Goal: Task Accomplishment & Management: Manage account settings

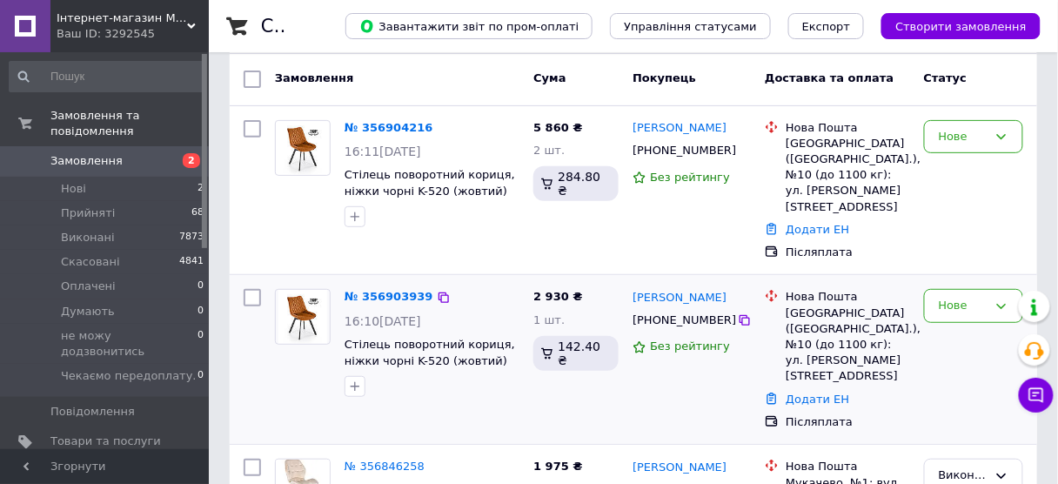
scroll to position [139, 0]
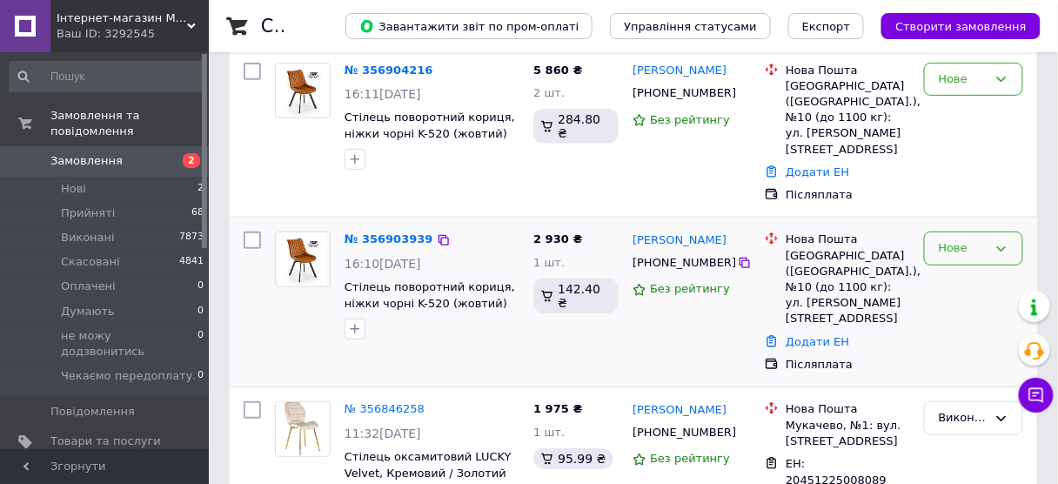
click at [947, 239] on div "Нове" at bounding box center [963, 248] width 49 height 18
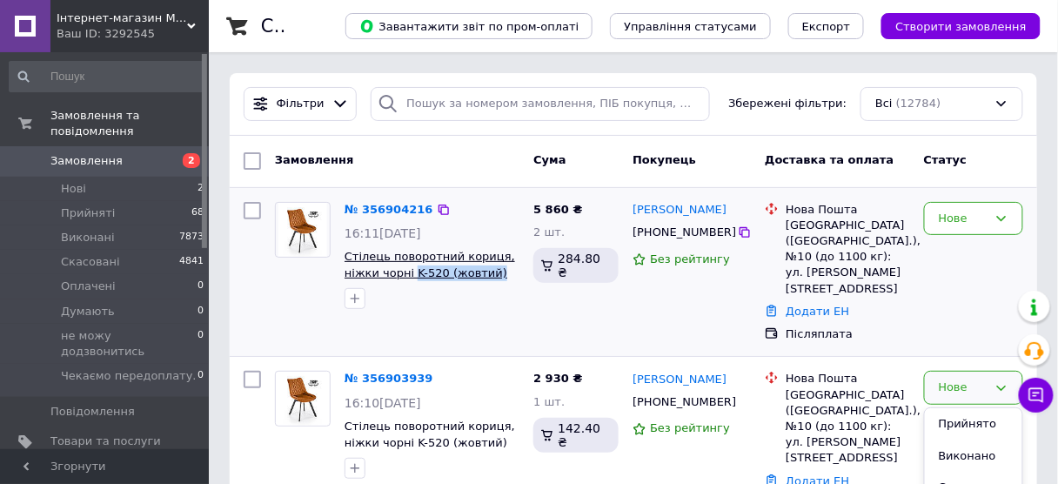
copy span "K-520 (жовтий)"
drag, startPoint x: 494, startPoint y: 268, endPoint x: 410, endPoint y: 276, distance: 84.8
click at [410, 276] on span "Стілець поворотний кориця, ніжки чорні K-520 (жовтий)(Польща Halmar)" at bounding box center [432, 265] width 175 height 32
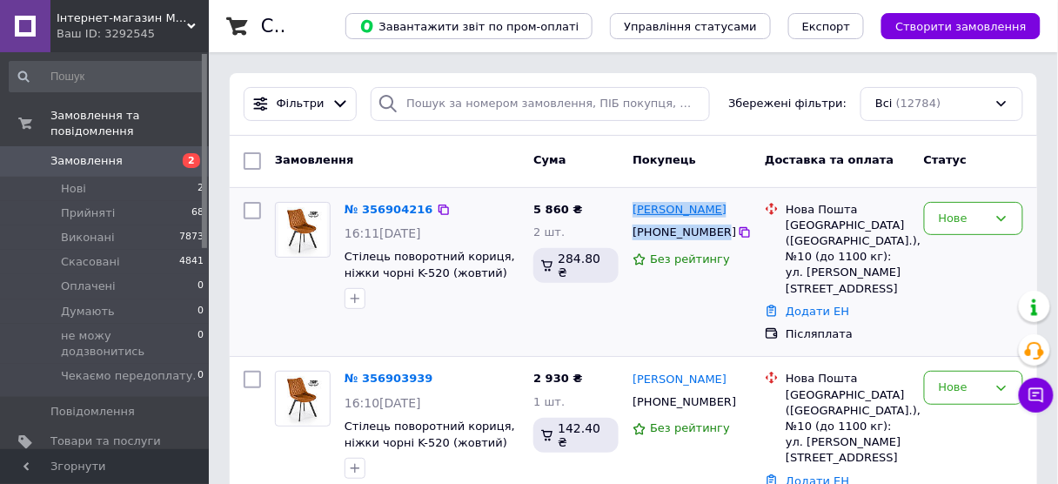
copy div "Александр Приемский +380673276643"
drag, startPoint x: 713, startPoint y: 230, endPoint x: 634, endPoint y: 212, distance: 81.1
click at [634, 212] on div "Александр Приемский +380673276643 Без рейтингу" at bounding box center [692, 272] width 132 height 155
click at [937, 222] on div "Нове" at bounding box center [973, 219] width 99 height 34
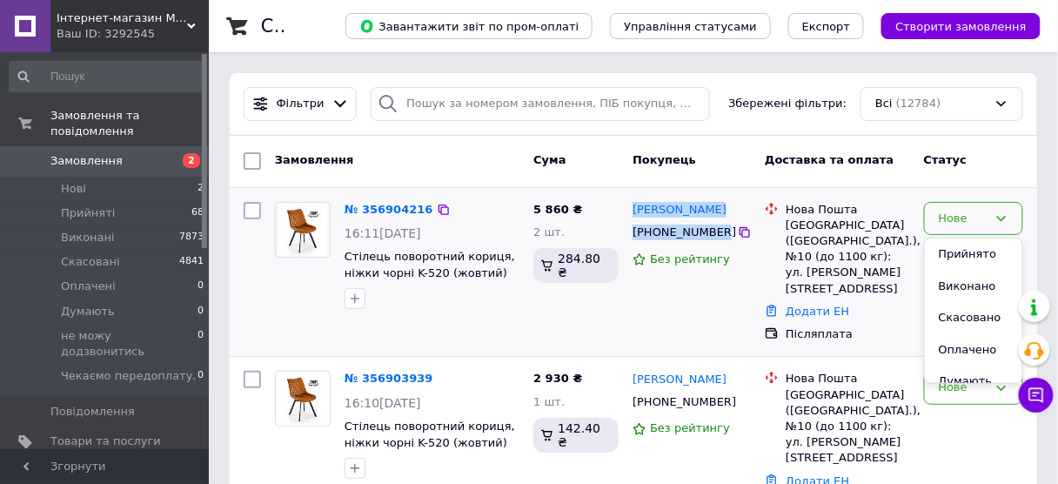
drag, startPoint x: 943, startPoint y: 254, endPoint x: 685, endPoint y: 312, distance: 264.9
click at [943, 253] on li "Прийнято" at bounding box center [973, 254] width 97 height 32
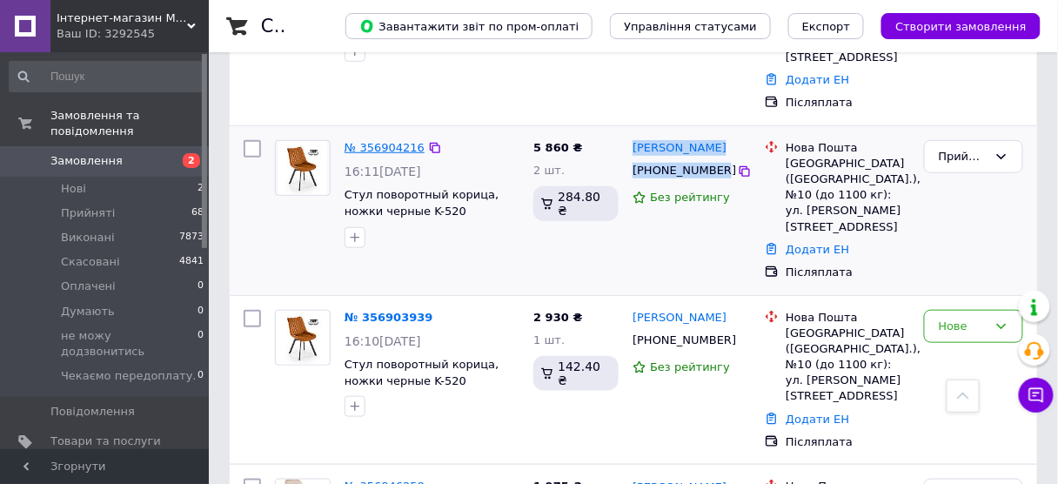
scroll to position [139, 0]
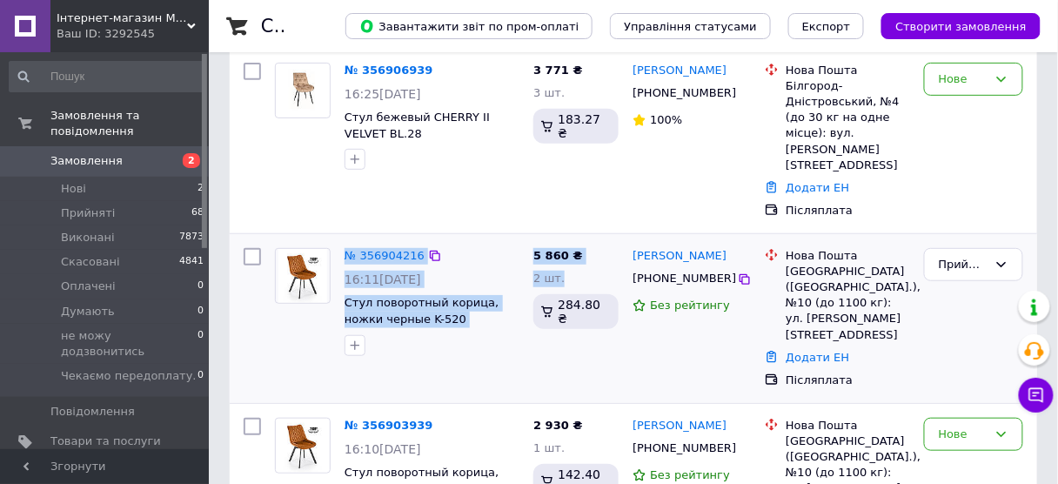
copy div "№ 356904216 16:11, 12.08.2025 Стул поворотный корица, ножки черные K-520 (желты…"
drag, startPoint x: 341, startPoint y: 212, endPoint x: 574, endPoint y: 247, distance: 235.8
click at [574, 247] on div "№ 356904216 16:11, 12.08.2025 Стул поворотный корица, ножки черные K-520 (желты…" at bounding box center [634, 318] width 794 height 155
drag, startPoint x: 933, startPoint y: 64, endPoint x: 933, endPoint y: 80, distance: 15.7
click at [933, 66] on div "Нове" at bounding box center [973, 80] width 99 height 34
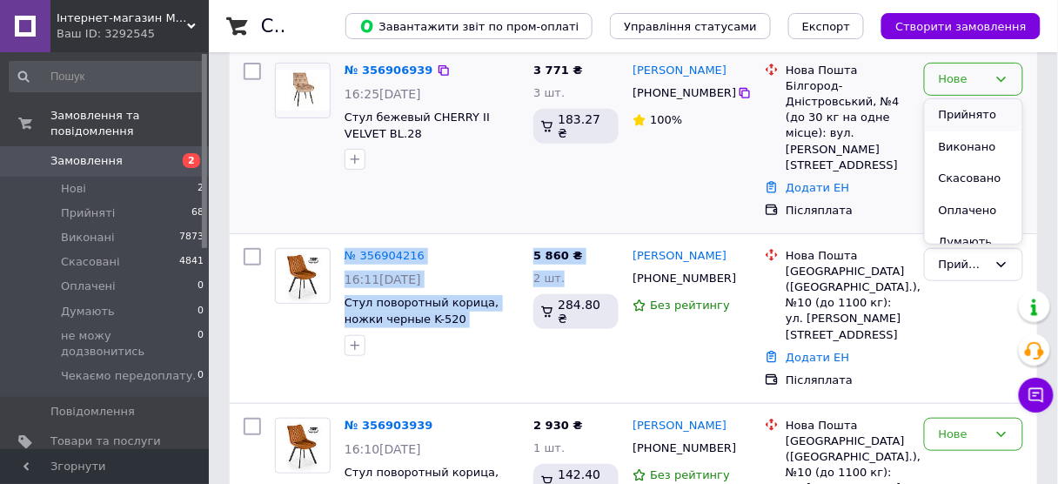
click at [939, 113] on li "Прийнято" at bounding box center [973, 115] width 97 height 32
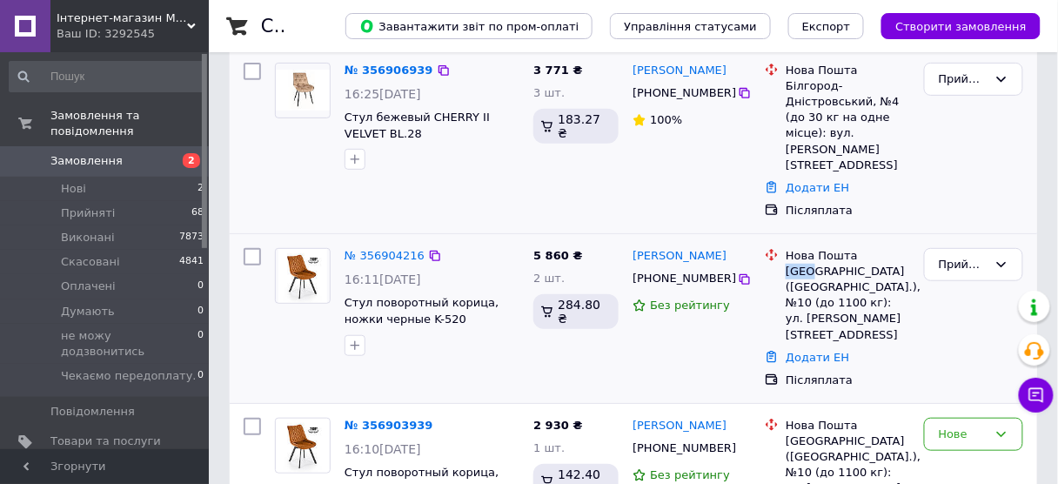
copy div "Киев"
drag, startPoint x: 812, startPoint y: 240, endPoint x: 549, endPoint y: 10, distance: 349.0
click at [784, 248] on div "Нова Пошта Киев (Киевская обл.), №10 (до 1100 кг): ул. Василия Жуковского, 22А" at bounding box center [847, 295] width 131 height 95
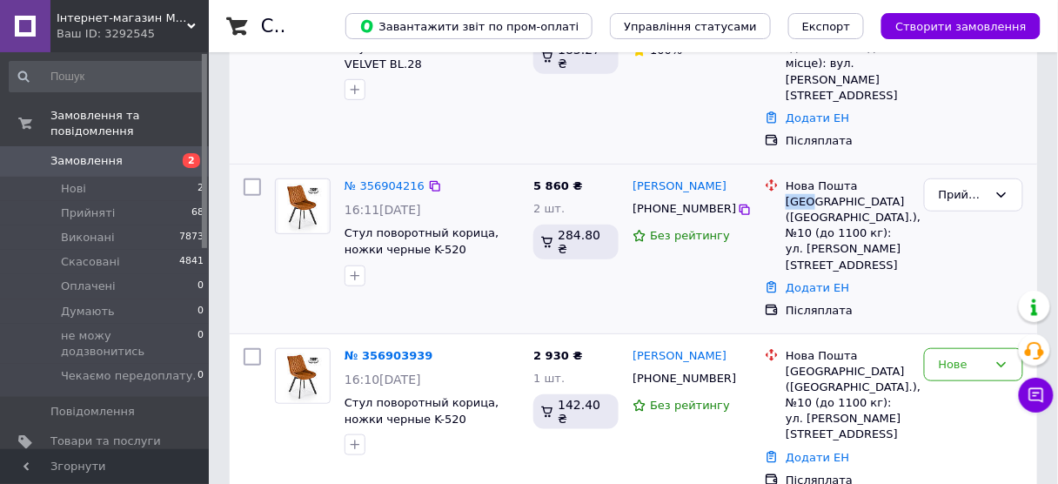
scroll to position [0, 0]
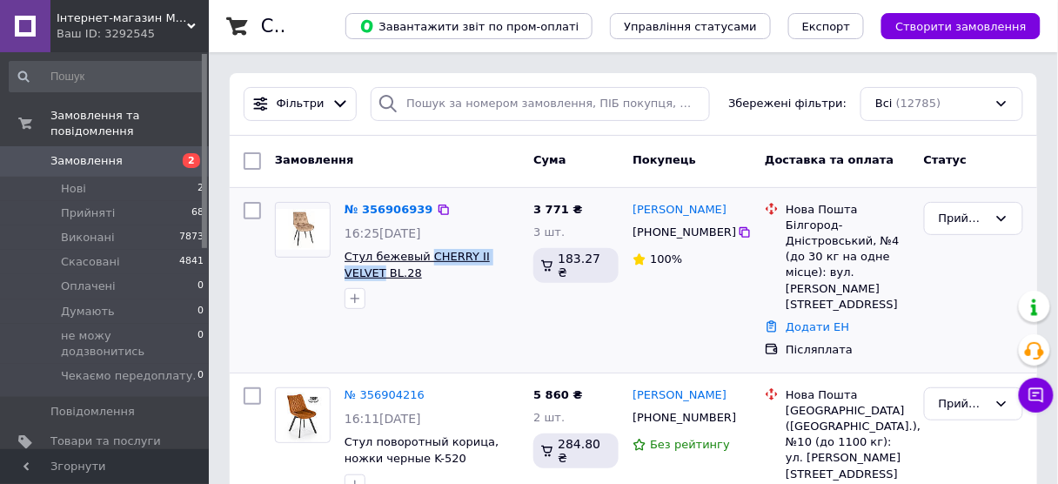
copy span "CHERRY II VELVET"
drag, startPoint x: 422, startPoint y: 244, endPoint x: 509, endPoint y: 257, distance: 87.9
click at [509, 257] on div "№ 356906939 16:25, 12.08.2025 Стул бежевый CHERRY II VELVET BL.28 (Польша Signa…" at bounding box center [432, 256] width 189 height 122
drag, startPoint x: 639, startPoint y: 231, endPoint x: 721, endPoint y: 239, distance: 83.1
click at [721, 239] on div "[PHONE_NUMBER]" at bounding box center [692, 232] width 122 height 19
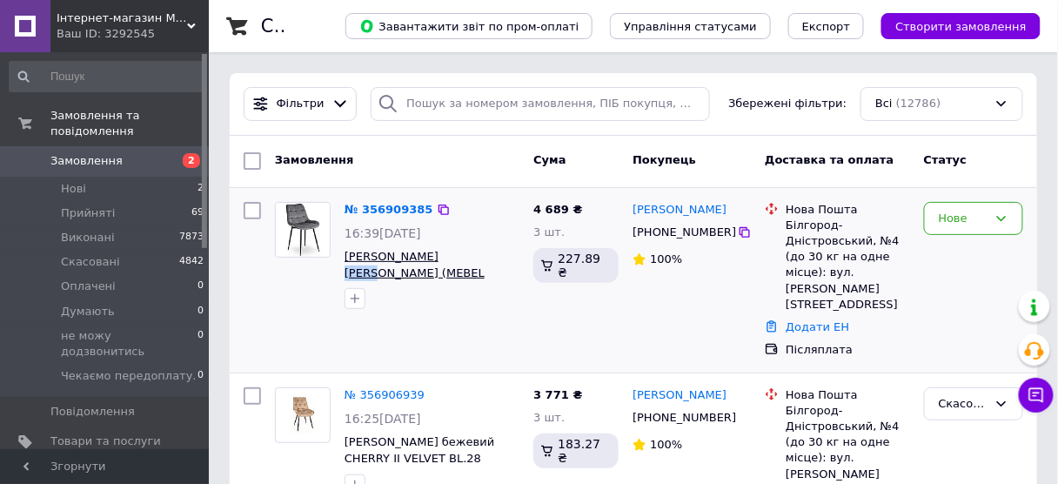
copy span "CHRIS"
drag, startPoint x: 418, startPoint y: 246, endPoint x: 450, endPoint y: 251, distance: 32.6
click at [450, 251] on div "№ 356909385 16:39, 12.08.2025 Стілець Сірий CHRIS велюр (MEBEL ELITE) ME.CHRIS/…" at bounding box center [432, 256] width 189 height 122
drag, startPoint x: 948, startPoint y: 211, endPoint x: 945, endPoint y: 235, distance: 23.6
click at [948, 211] on div "Нове" at bounding box center [963, 219] width 49 height 18
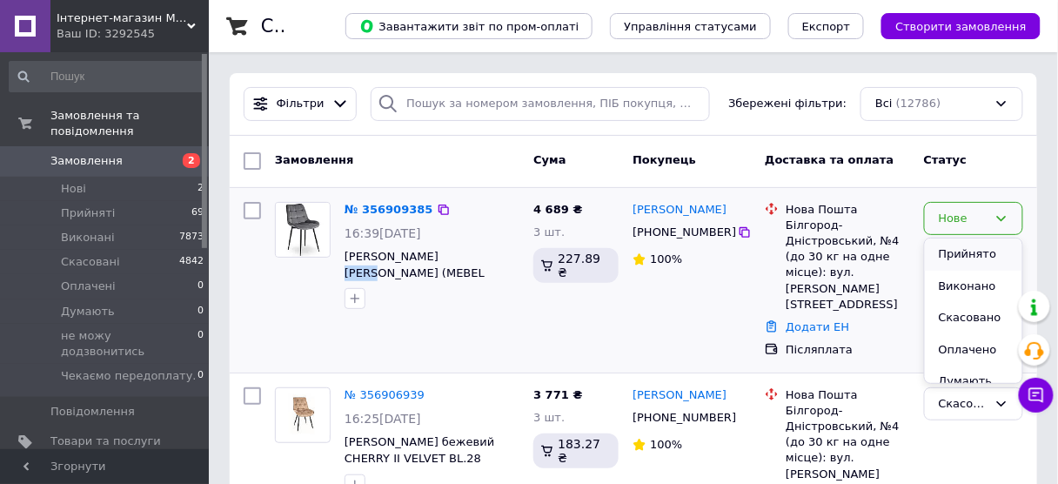
click at [941, 249] on li "Прийнято" at bounding box center [973, 254] width 97 height 32
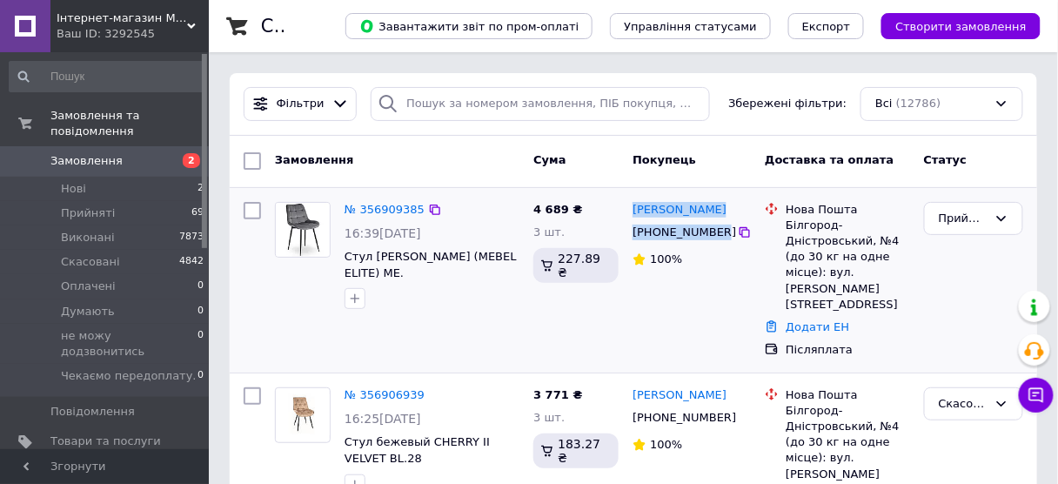
copy div "Людмила Клитка +380986515149"
drag, startPoint x: 713, startPoint y: 231, endPoint x: 631, endPoint y: 216, distance: 83.1
click at [631, 216] on div "Людмила Клитка +380986515149 100%" at bounding box center [692, 280] width 132 height 171
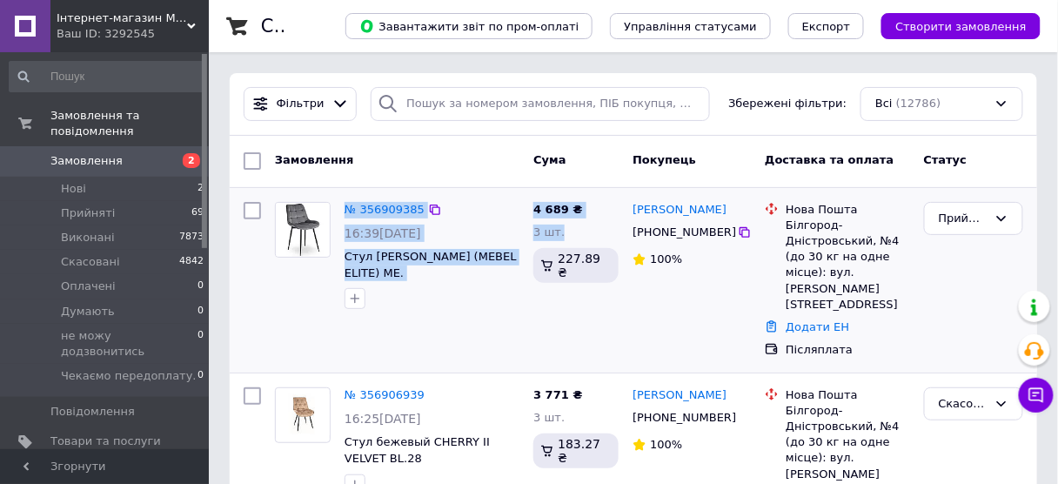
copy div "№ 356909385 16:39, 12.08.2025 Стул Серый CHRIS верюр (MEBEL ELITE) ME.CHRIS/P/C…"
drag, startPoint x: 517, startPoint y: 246, endPoint x: 585, endPoint y: 233, distance: 69.1
click at [585, 231] on div "№ 356909385 16:39, 12.08.2025 Стул Серый CHRIS верюр (MEBEL ELITE) ME.CHRIS/P/C…" at bounding box center [633, 280] width 807 height 184
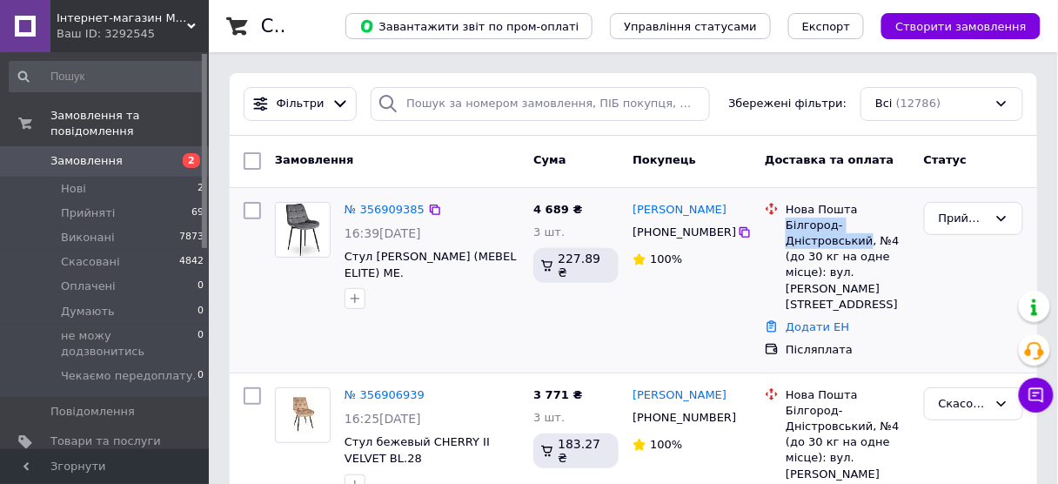
copy div "Білгород-Дністровський"
drag, startPoint x: 863, startPoint y: 239, endPoint x: 486, endPoint y: 23, distance: 435.4
click at [778, 224] on div "Нова Пошта Білгород-Дністровський, №4 (до 30 кг на одне місце): вул. Ізмаїльськ…" at bounding box center [836, 257] width 151 height 111
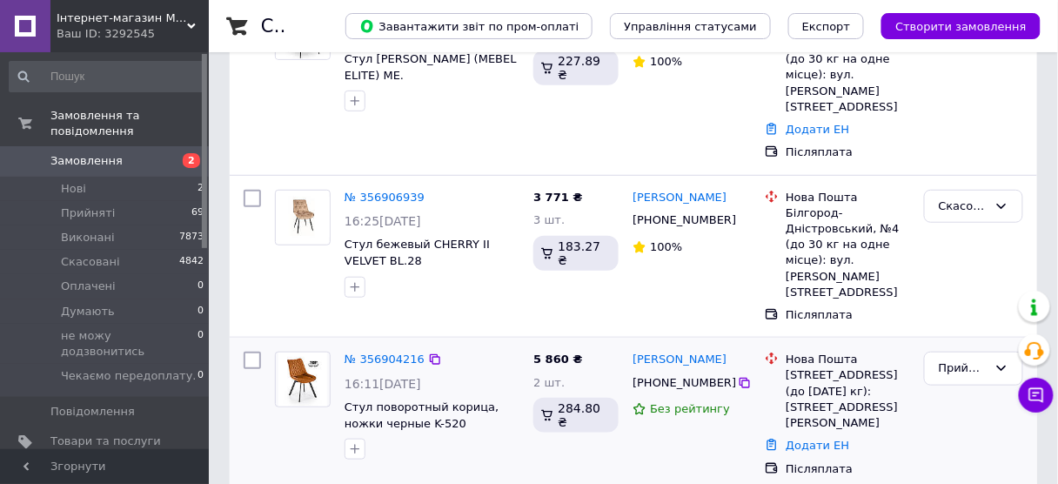
scroll to position [278, 0]
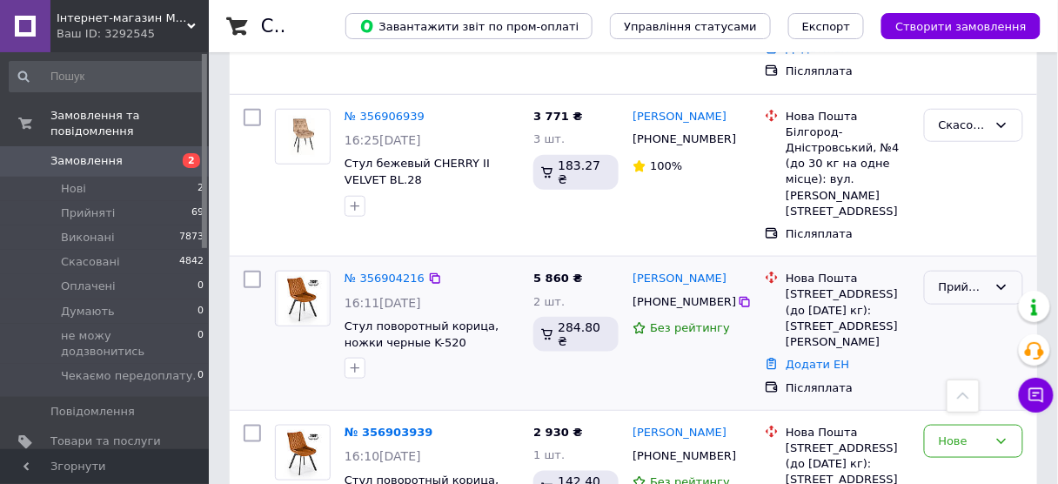
click at [961, 278] on div "Прийнято" at bounding box center [963, 287] width 49 height 18
click at [948, 339] on li "Скасовано" at bounding box center [973, 355] width 97 height 32
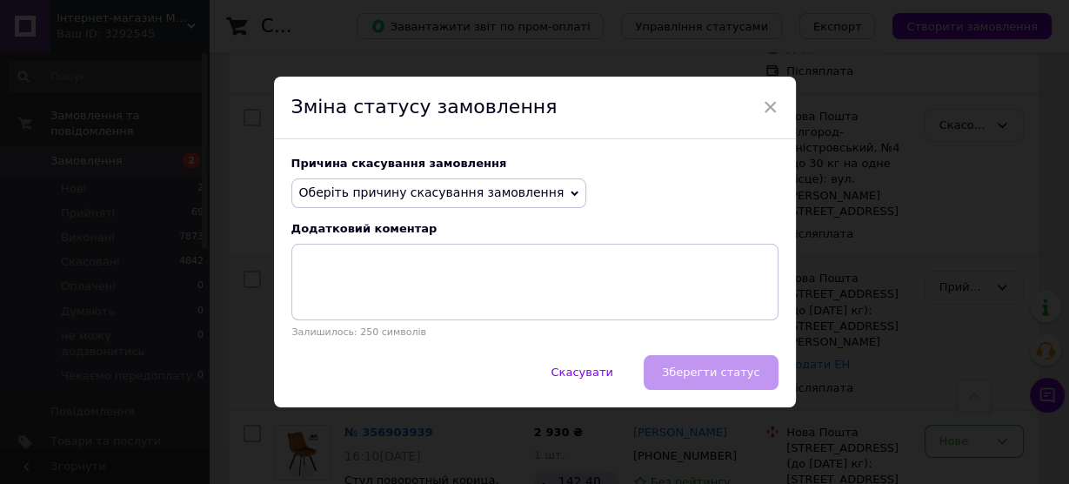
click at [338, 194] on span "Оберіть причину скасування замовлення" at bounding box center [431, 192] width 265 height 14
click at [896, 266] on div "× Зміна статусу замовлення Причина скасування замовлення Оберіть причину скасув…" at bounding box center [534, 242] width 1069 height 484
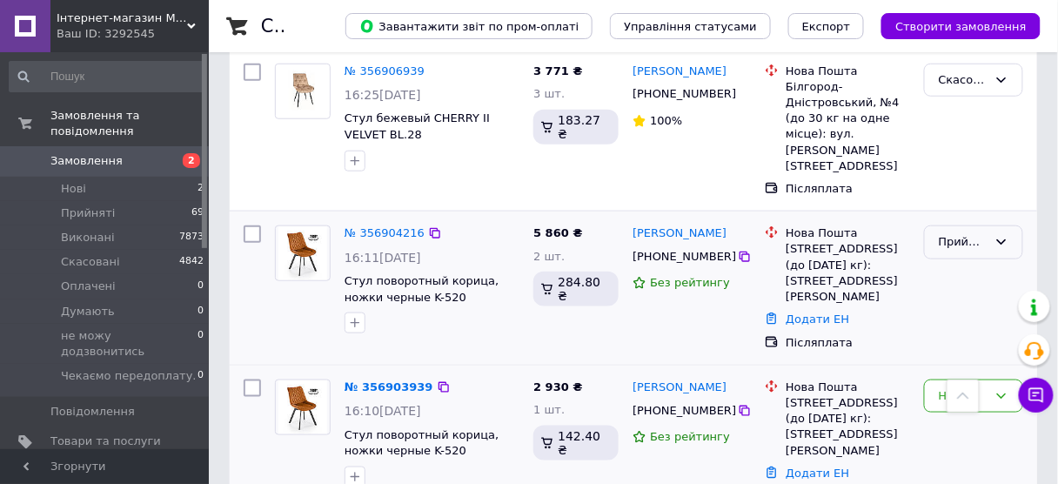
scroll to position [348, 0]
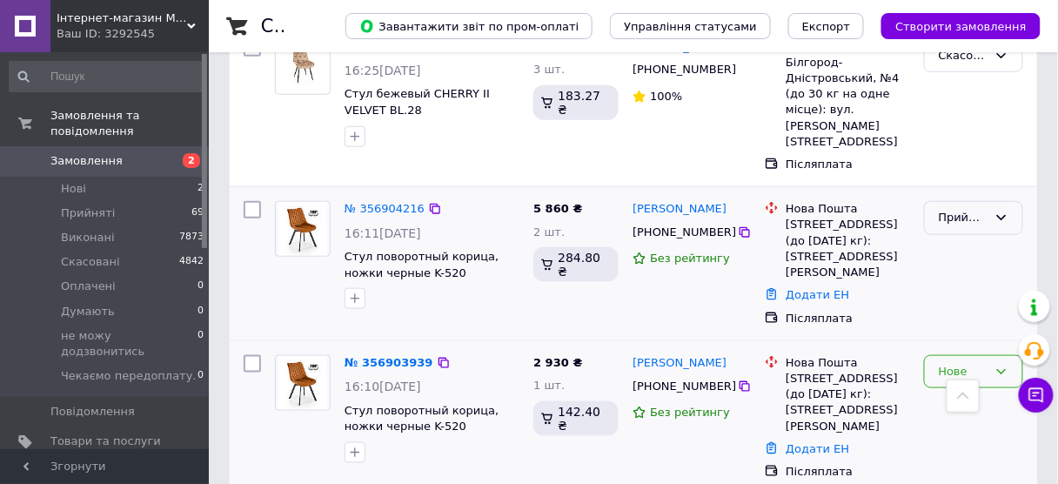
click at [953, 363] on div "Нове" at bounding box center [963, 372] width 49 height 18
click at [948, 386] on li "Скасовано" at bounding box center [973, 402] width 97 height 32
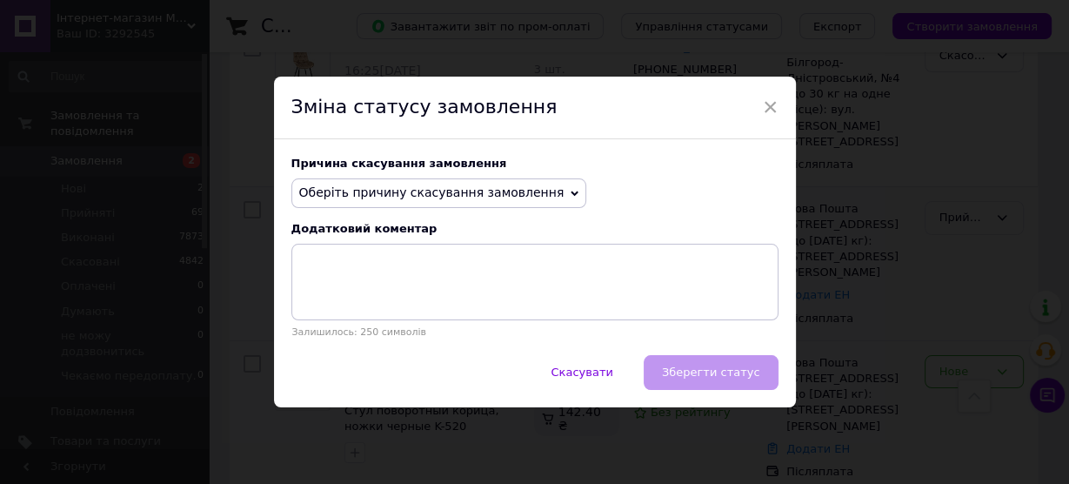
click at [448, 191] on span "Оберіть причину скасування замовлення" at bounding box center [431, 192] width 265 height 14
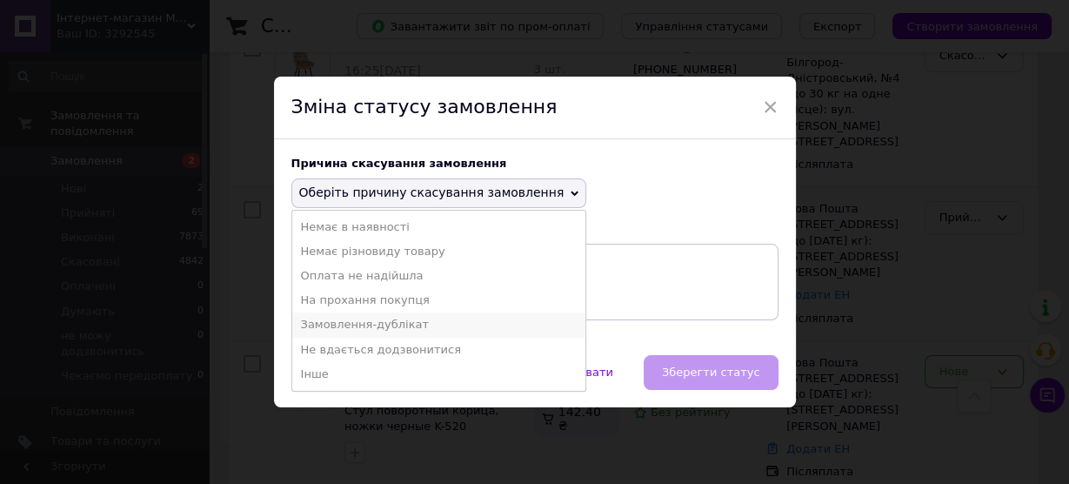
click at [365, 329] on li "Замовлення-дублікат" at bounding box center [439, 324] width 294 height 24
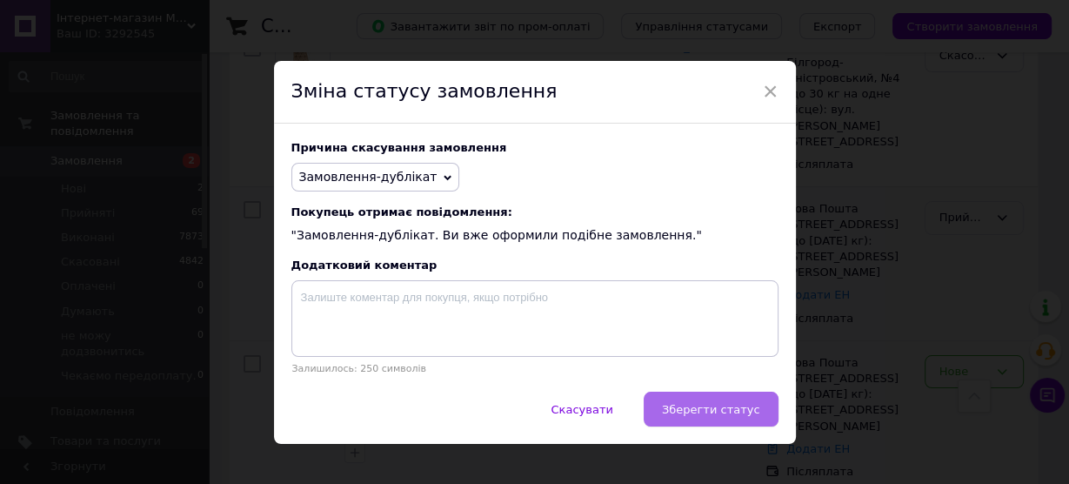
click at [707, 414] on span "Зберегти статус" at bounding box center [711, 409] width 98 height 13
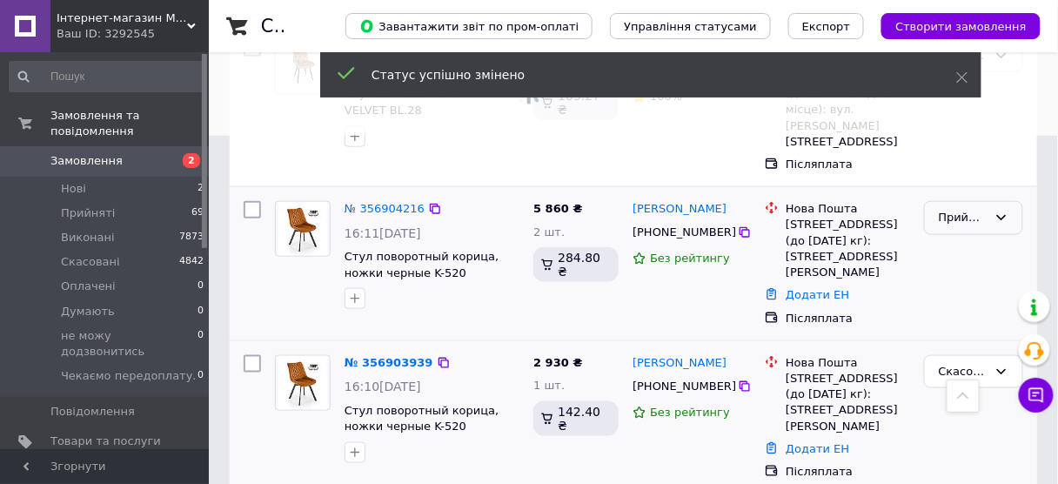
click at [964, 209] on div "Прийнято" at bounding box center [963, 218] width 49 height 18
click at [951, 270] on li "Скасовано" at bounding box center [973, 286] width 97 height 32
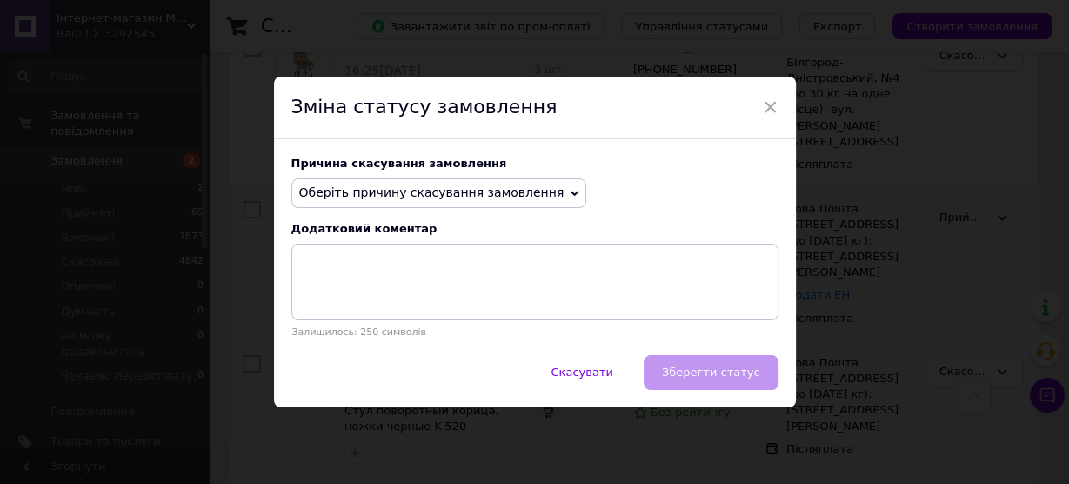
click at [408, 194] on span "Оберіть причину скасування замовлення" at bounding box center [431, 192] width 265 height 14
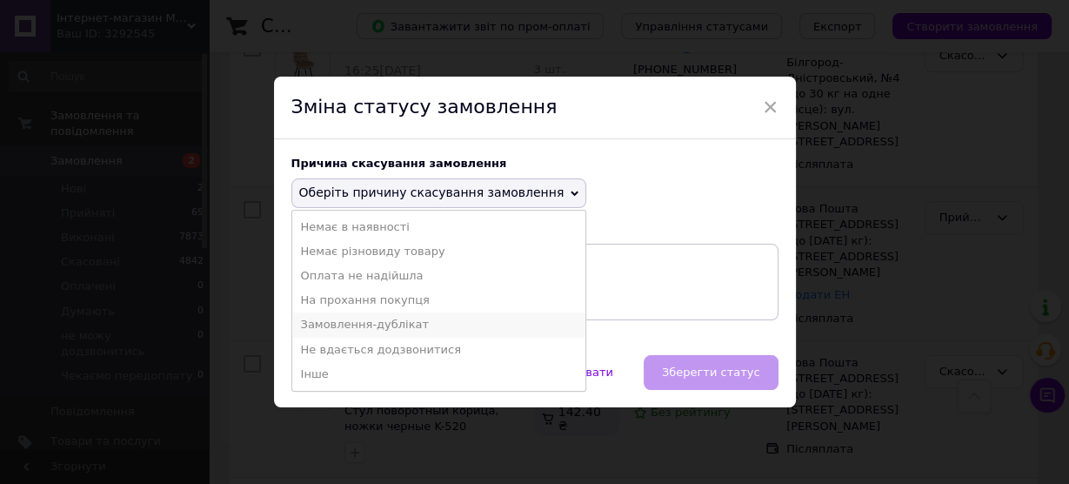
click at [332, 324] on li "Замовлення-дублікат" at bounding box center [439, 324] width 294 height 24
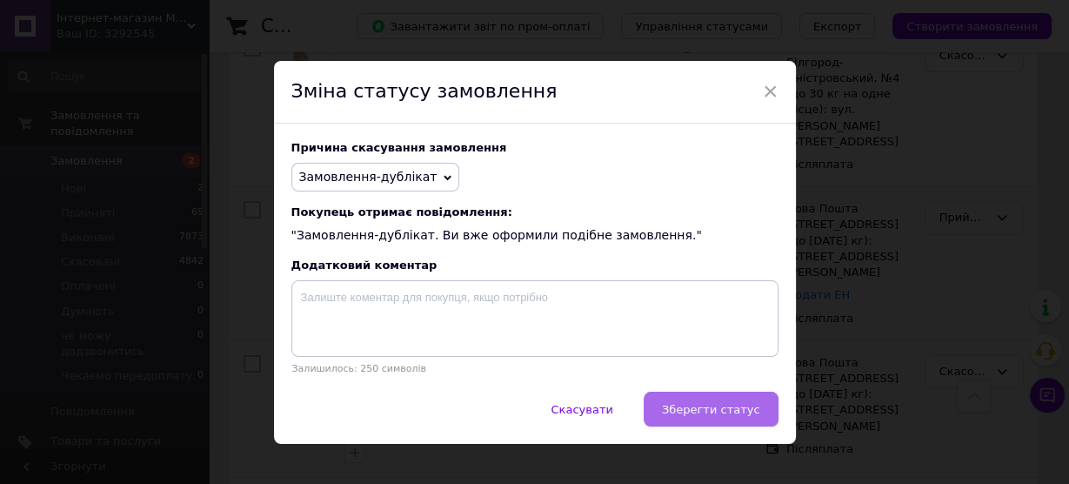
click at [698, 413] on span "Зберегти статус" at bounding box center [711, 409] width 98 height 13
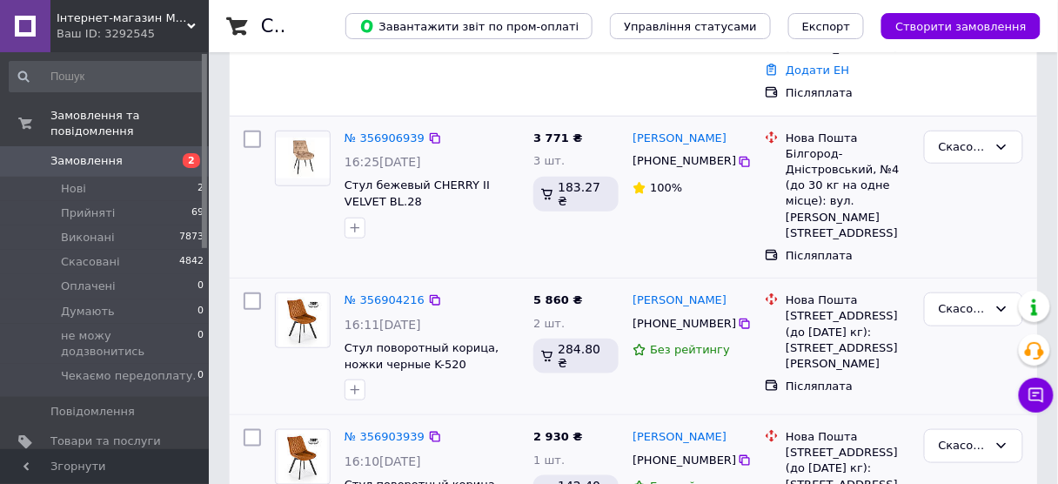
scroll to position [278, 0]
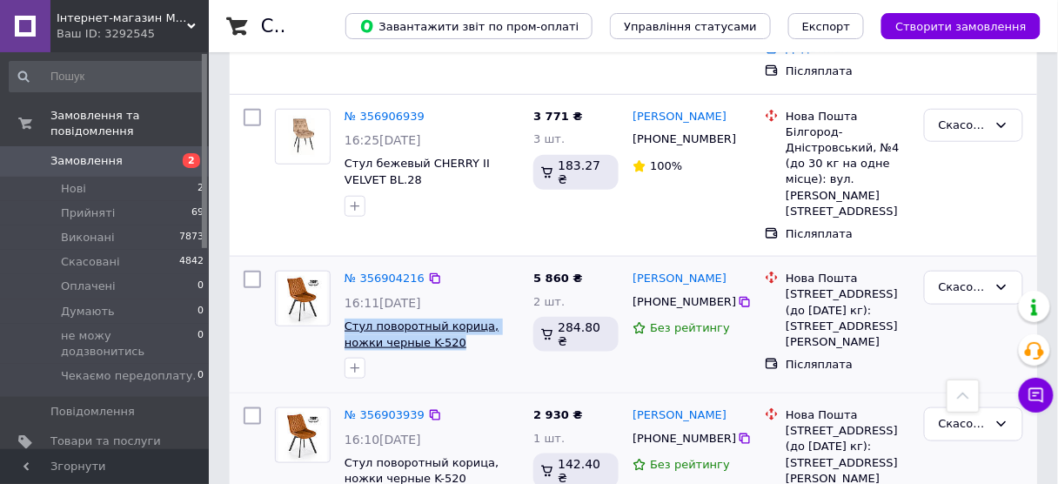
copy span "Стул поворотный корица, ножки черные K-520"
drag, startPoint x: 338, startPoint y: 257, endPoint x: 415, endPoint y: 289, distance: 83.1
click at [415, 289] on div "№ 356904216 16:11, 12.08.2025 Стул поворотный корица, ножки черные K-520 (желты…" at bounding box center [432, 325] width 189 height 122
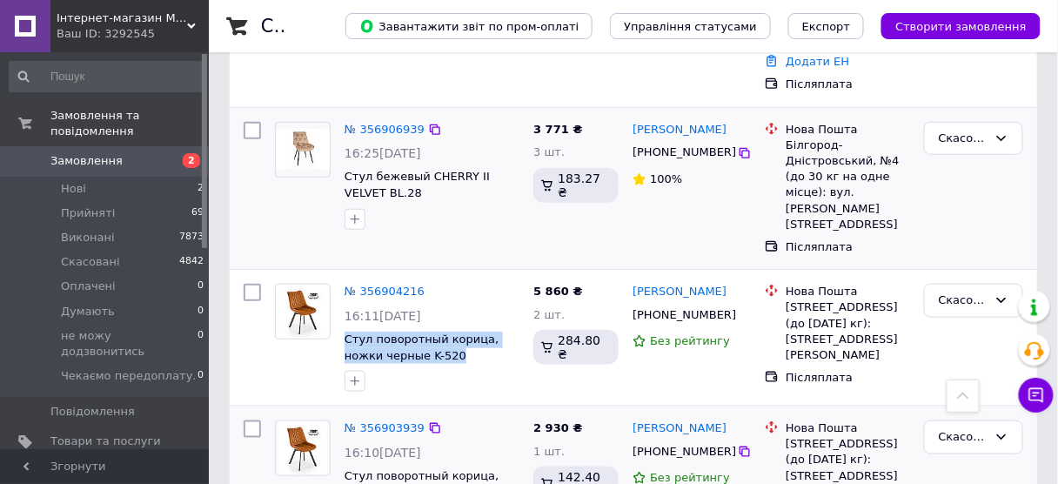
scroll to position [70, 0]
